Goal: Information Seeking & Learning: Learn about a topic

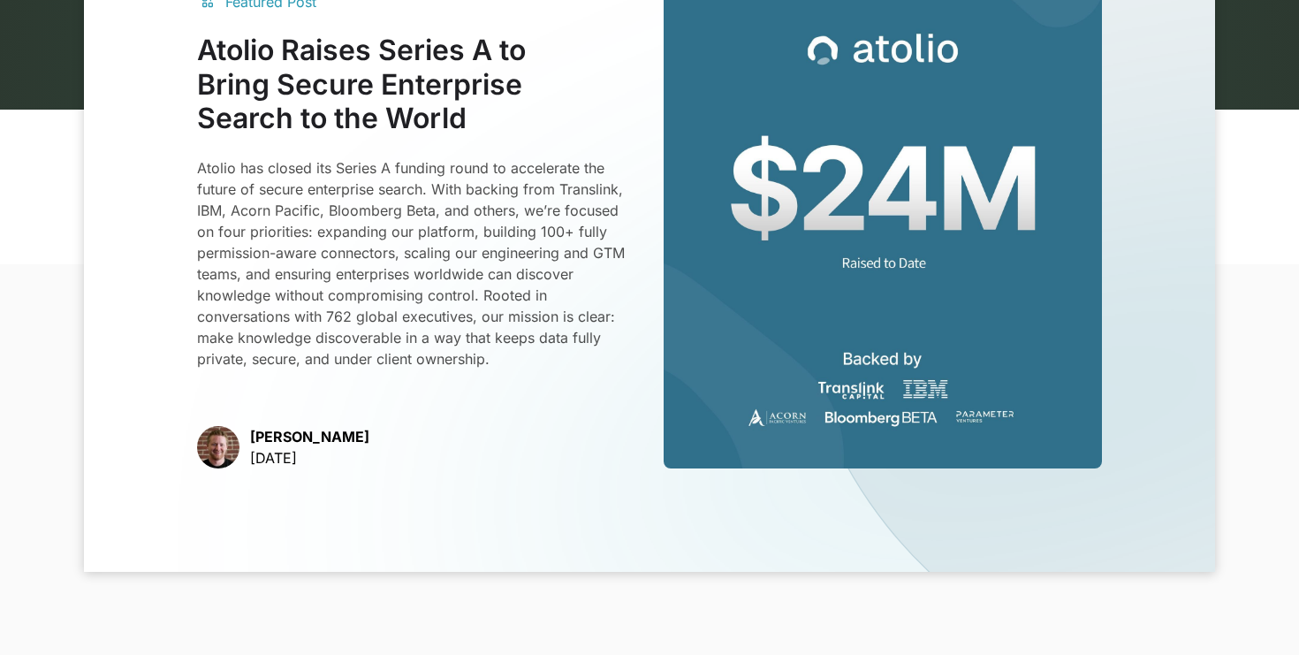
scroll to position [476, 0]
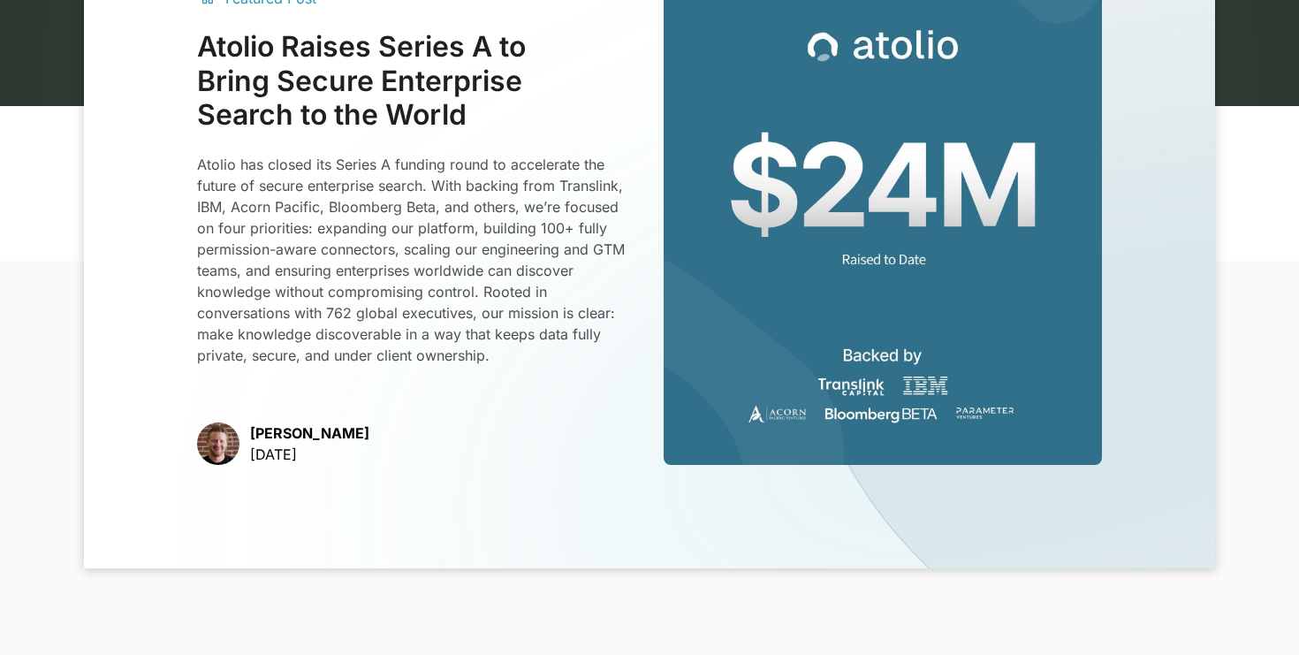
click at [569, 73] on h3 "Atolio Raises Series A to Bring Secure Enterprise Search to the World" at bounding box center [416, 81] width 438 height 102
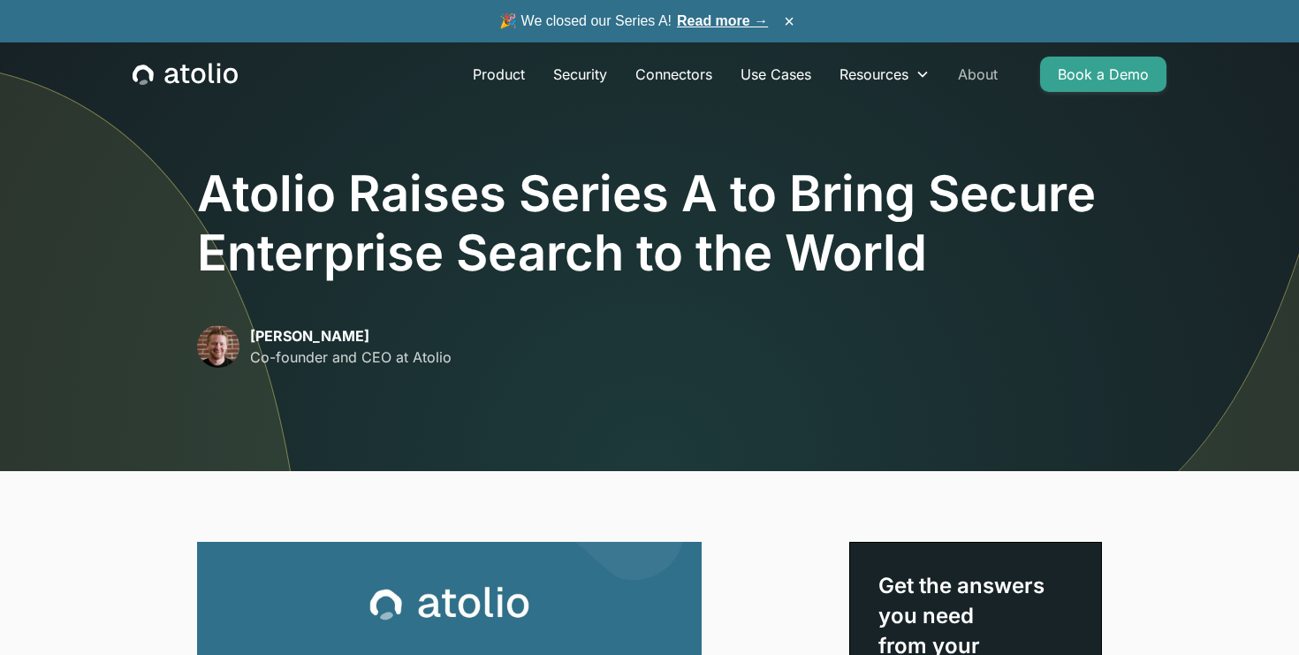
click at [980, 69] on link "About" at bounding box center [977, 74] width 68 height 35
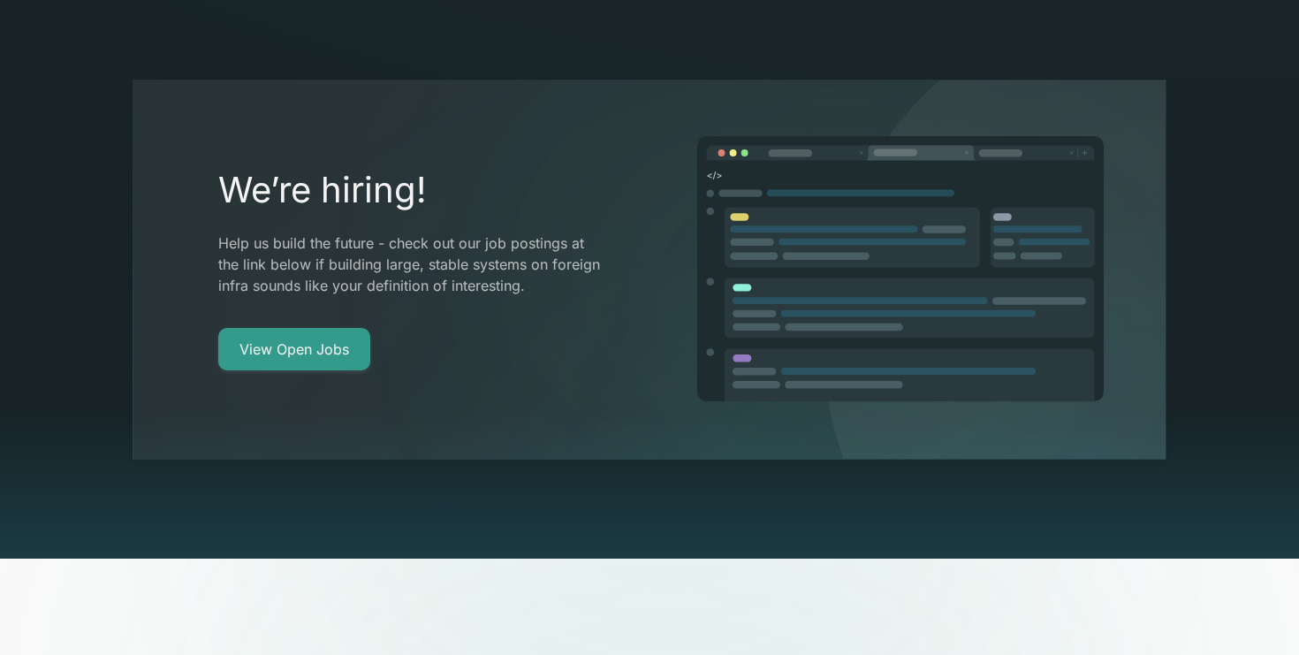
scroll to position [3242, 0]
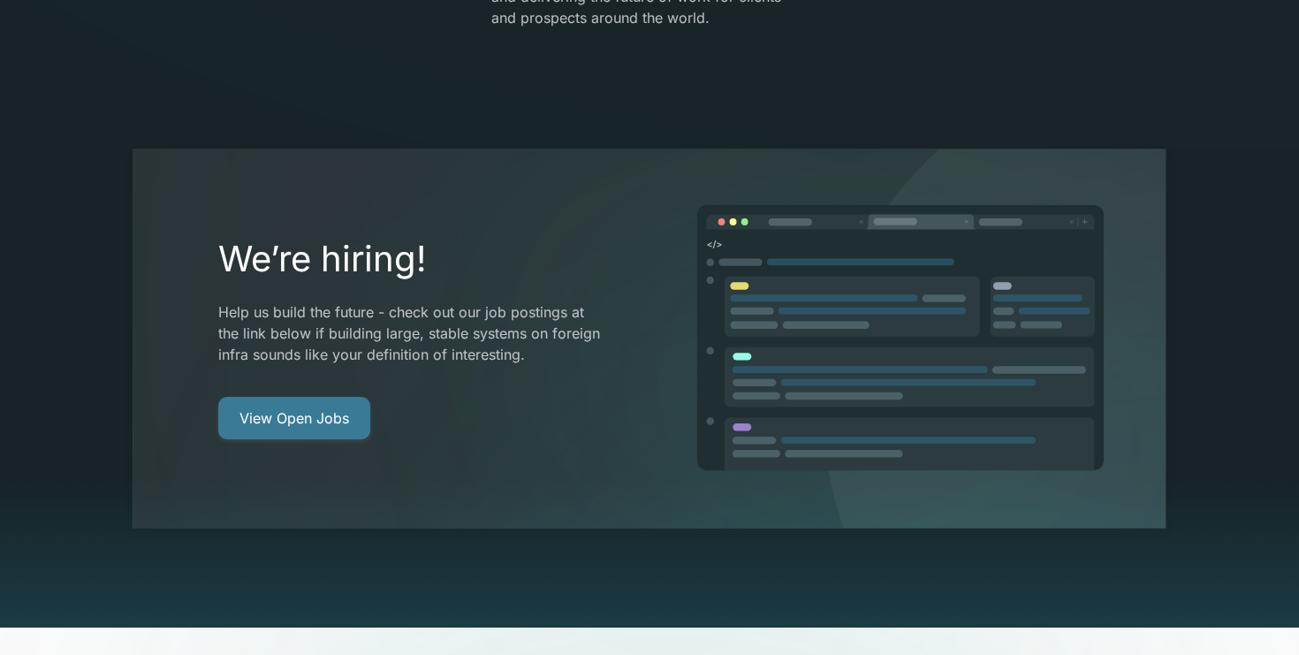
click at [320, 397] on link "View Open Jobs" at bounding box center [294, 418] width 152 height 42
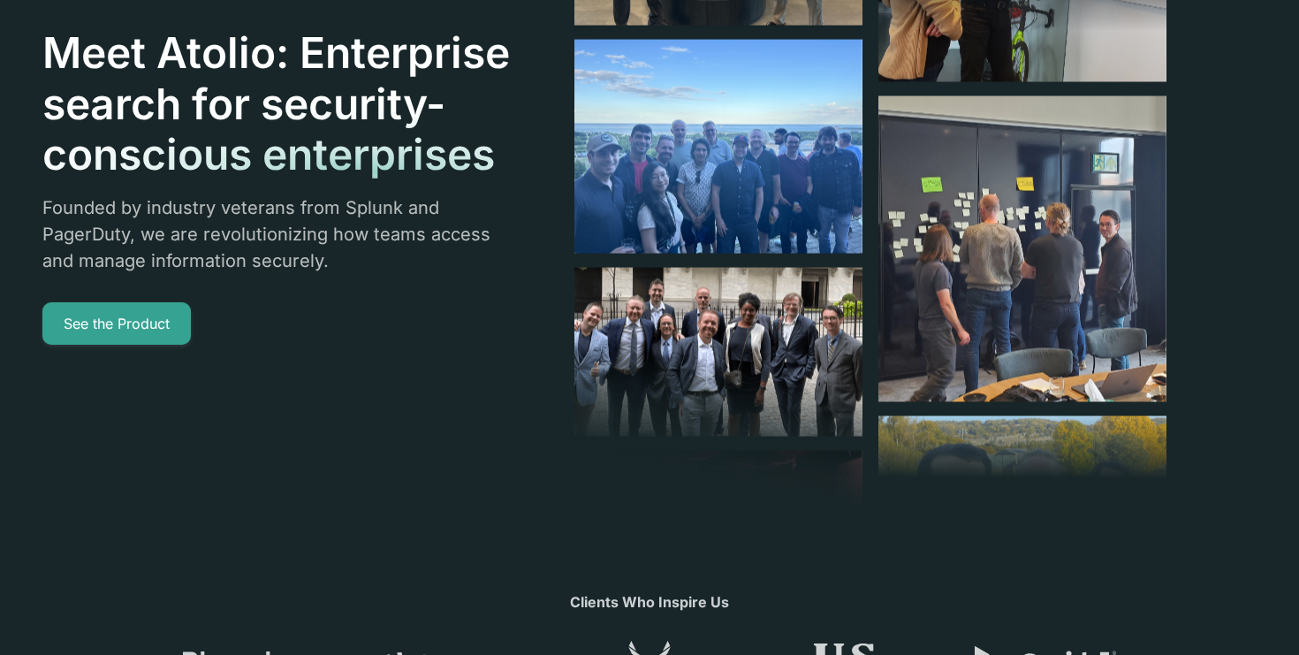
scroll to position [0, 0]
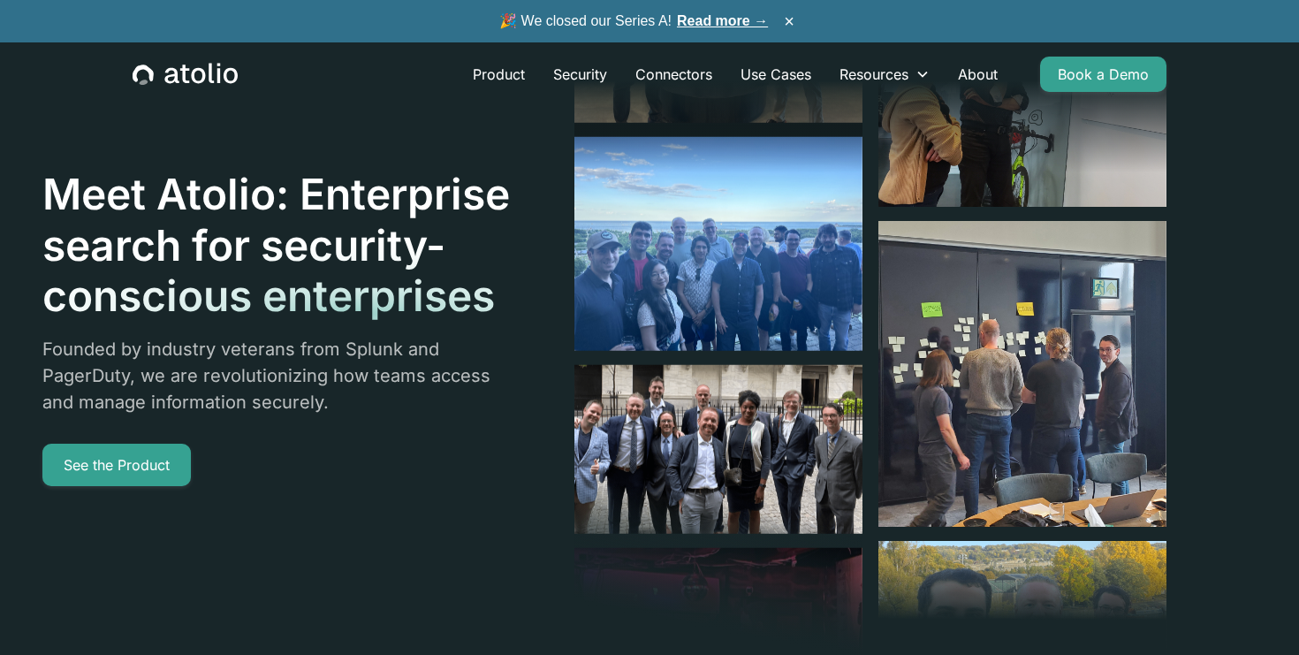
click at [154, 82] on icon "home" at bounding box center [185, 74] width 105 height 23
